Goal: Information Seeking & Learning: Learn about a topic

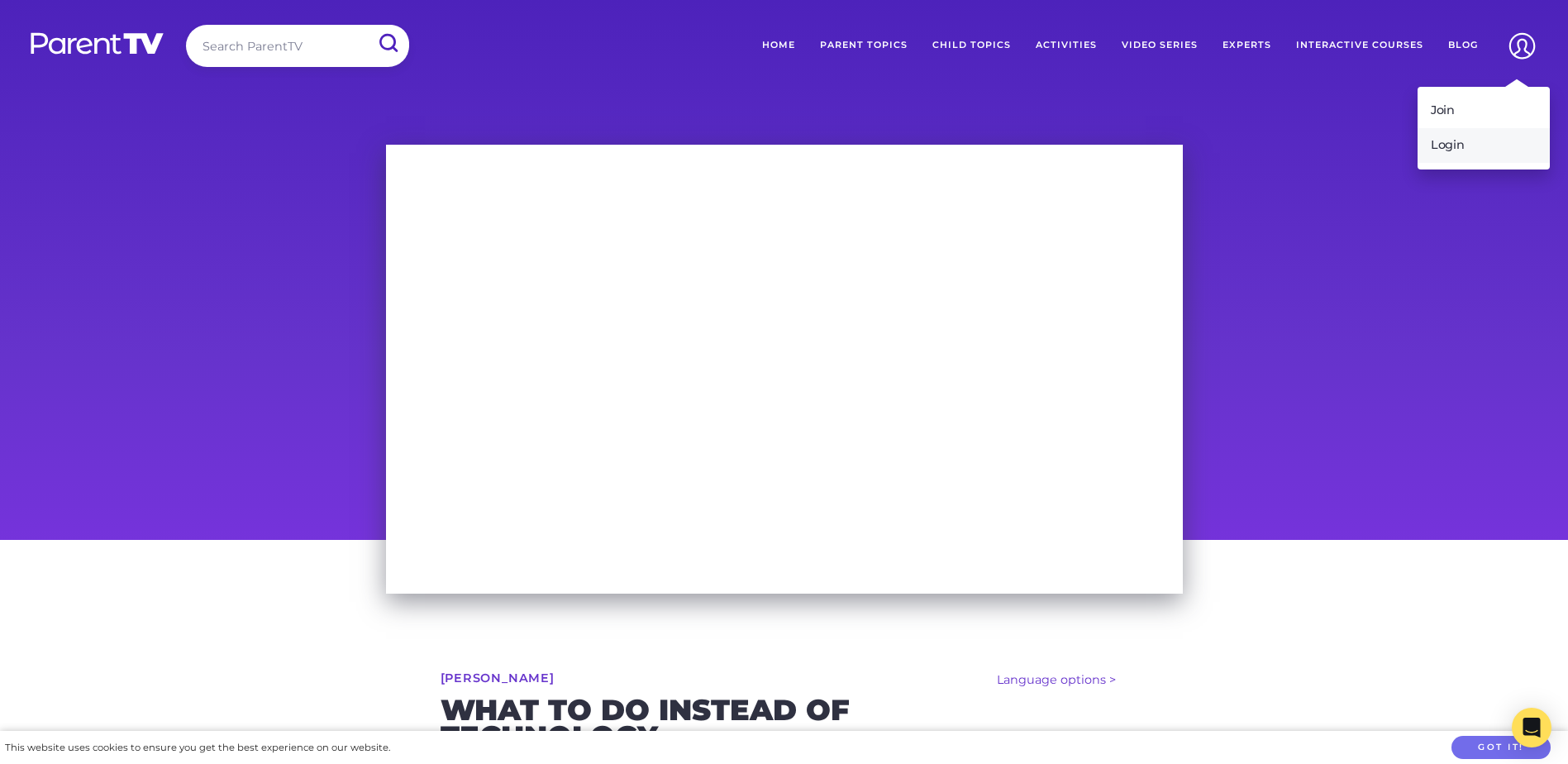
click at [1458, 152] on link "Login" at bounding box center [1484, 146] width 132 height 34
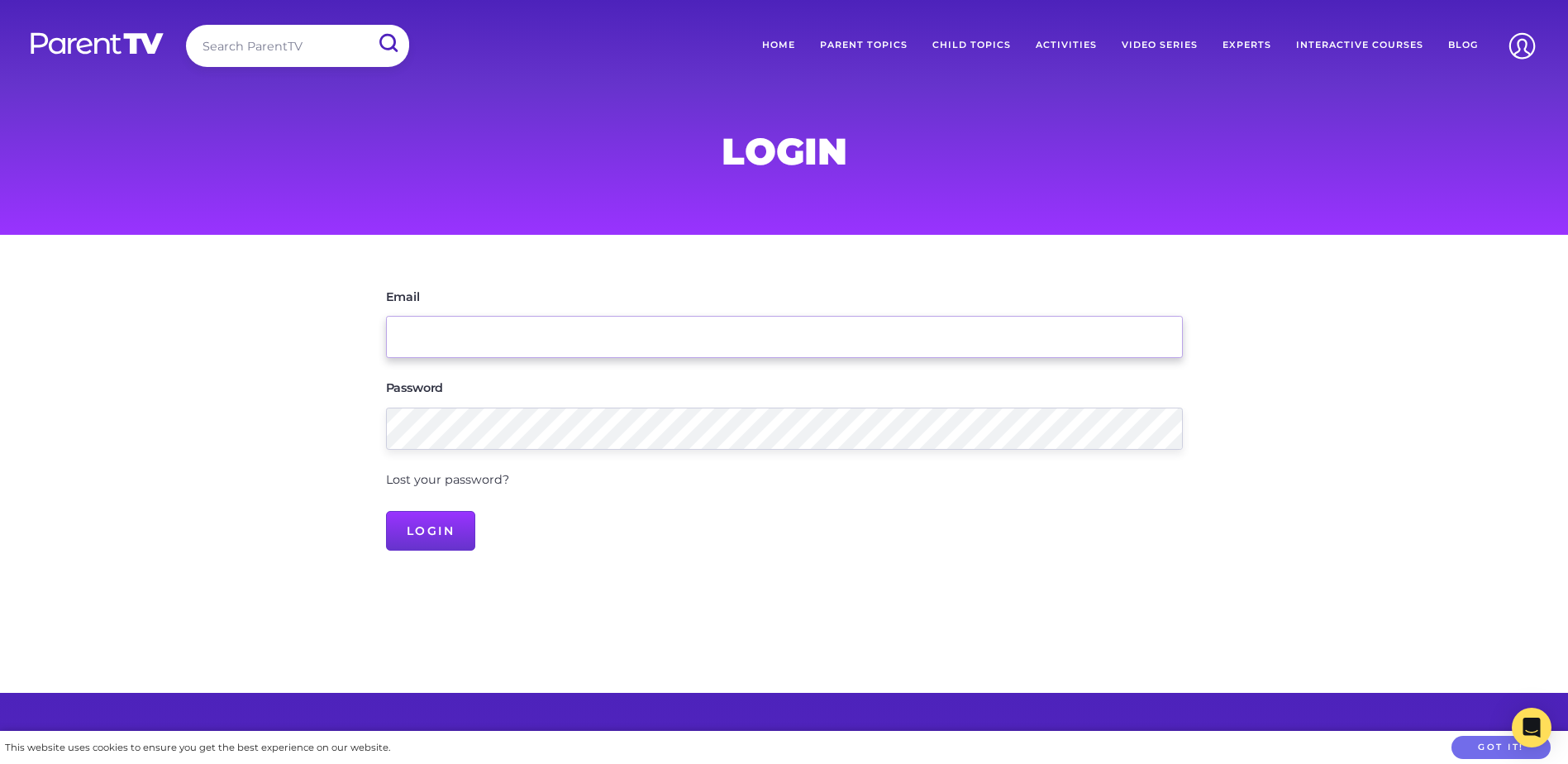
click at [438, 335] on input "Email" at bounding box center [784, 336] width 797 height 42
type input "[EMAIL_ADDRESS][DOMAIN_NAME]"
click at [386, 511] on input "Login" at bounding box center [431, 531] width 90 height 40
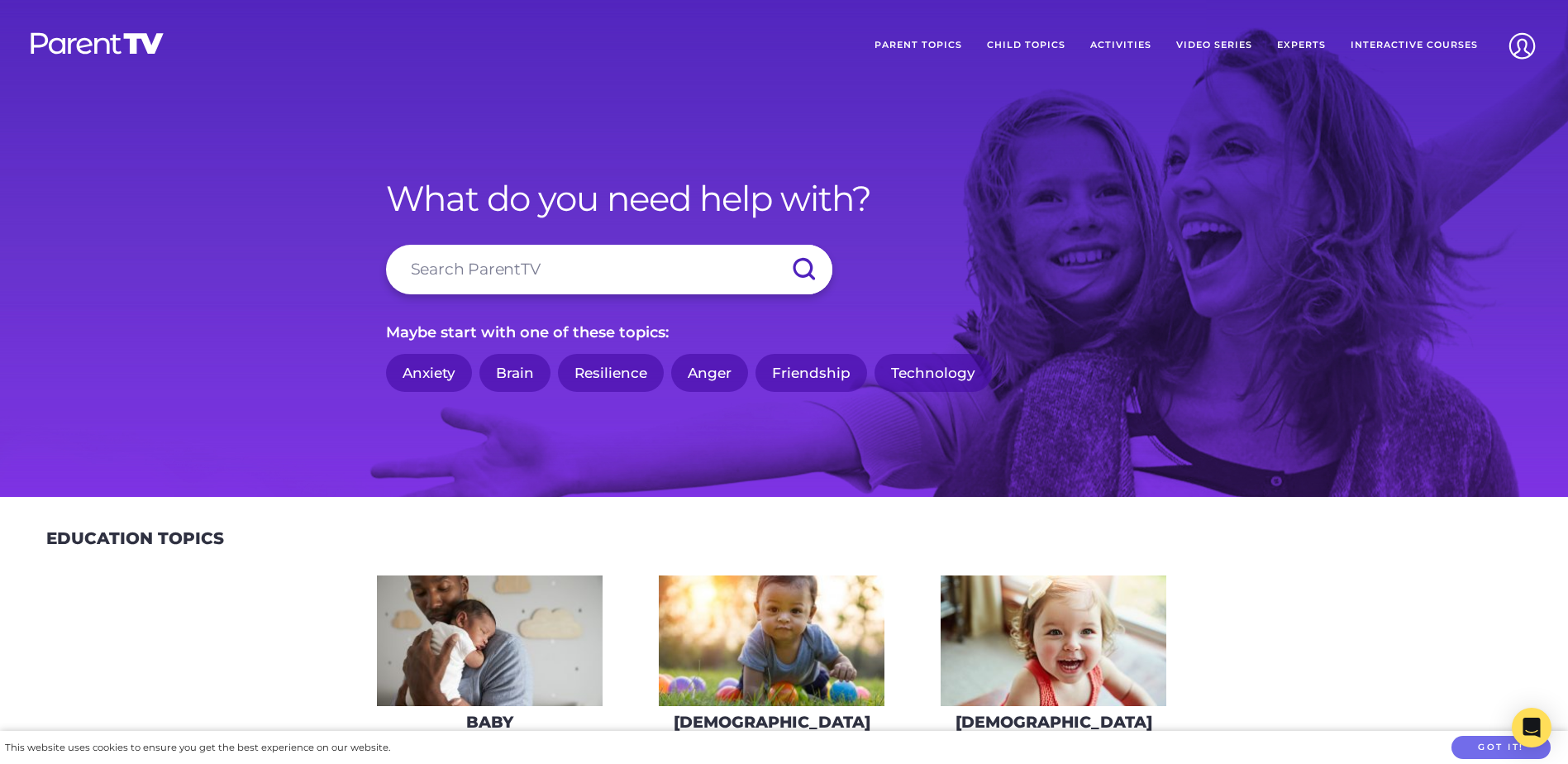
click at [538, 264] on input "search" at bounding box center [609, 269] width 446 height 50
type input "screen time"
click at [775, 245] on input "submit" at bounding box center [803, 269] width 58 height 50
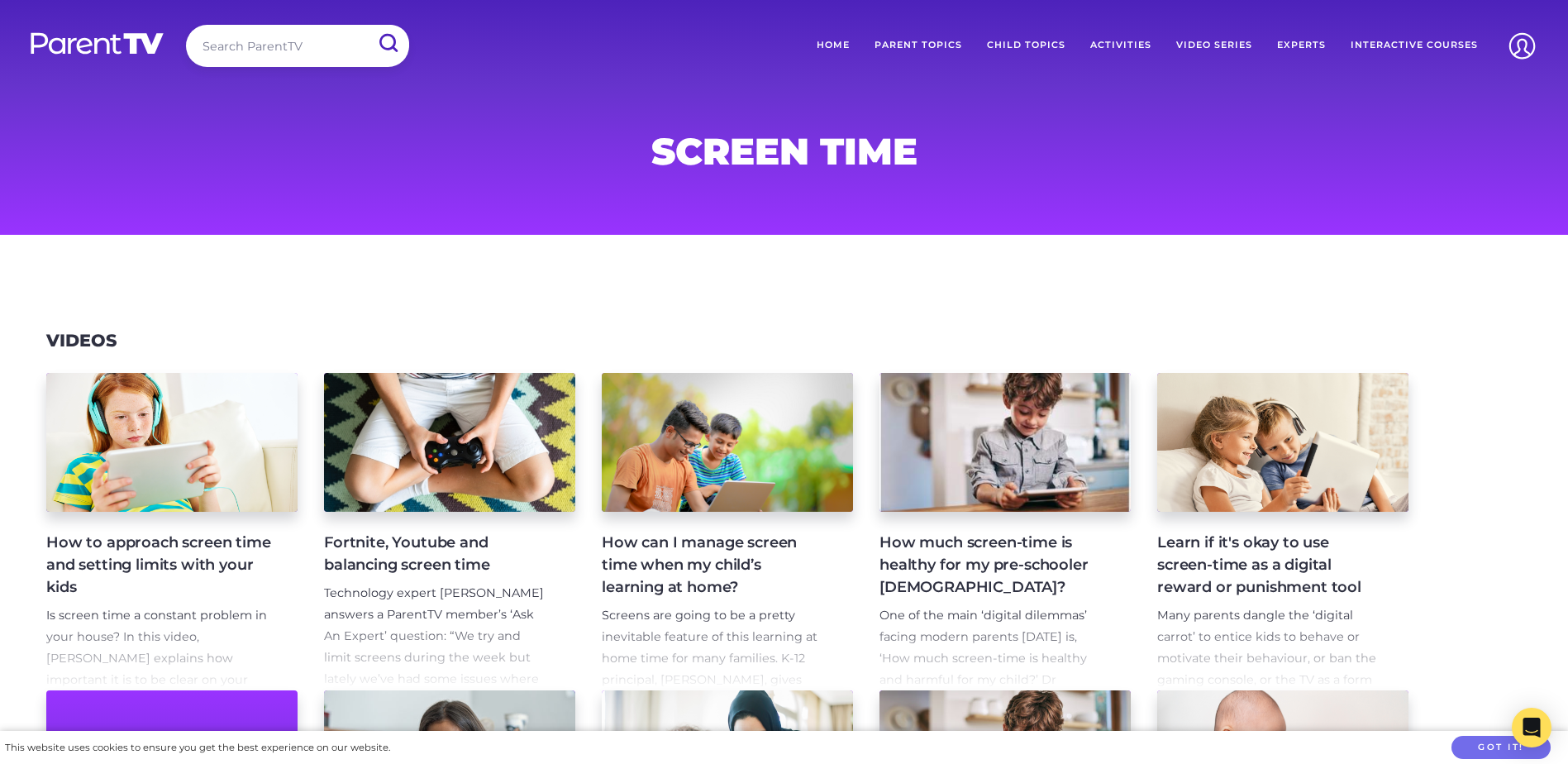
click at [265, 68] on form "Search ParentTV" at bounding box center [297, 49] width 223 height 49
click at [252, 43] on input "search" at bounding box center [297, 45] width 223 height 42
type input "guide to screen time"
click at [366, 24] on input "submit" at bounding box center [388, 42] width 43 height 37
